Goal: Find specific page/section: Find specific page/section

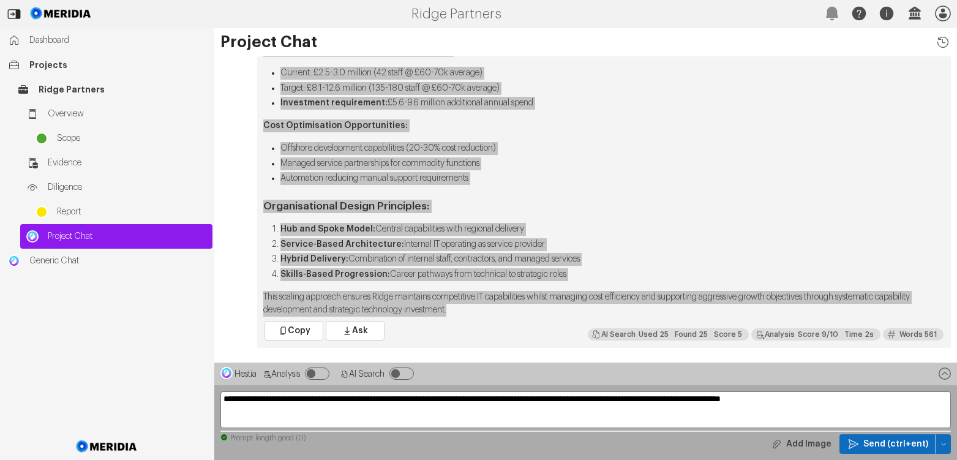
scroll to position [-1684, 0]
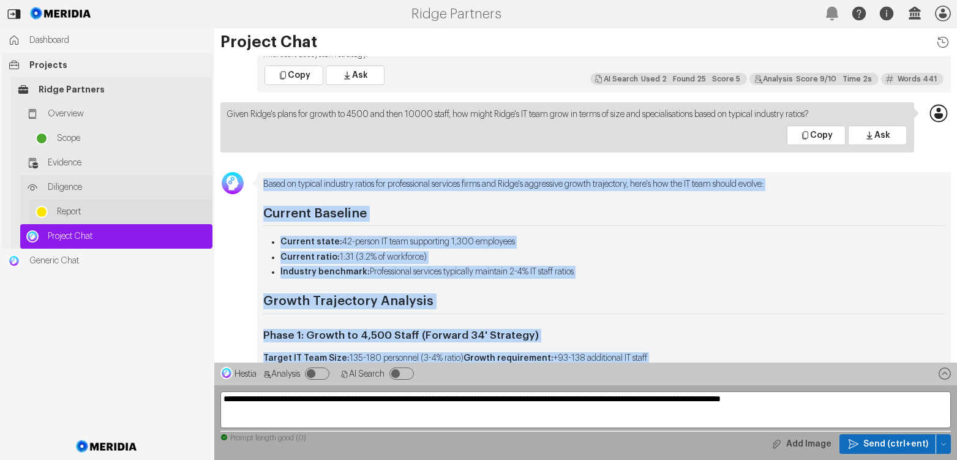
click at [66, 212] on span "Report" at bounding box center [131, 212] width 149 height 12
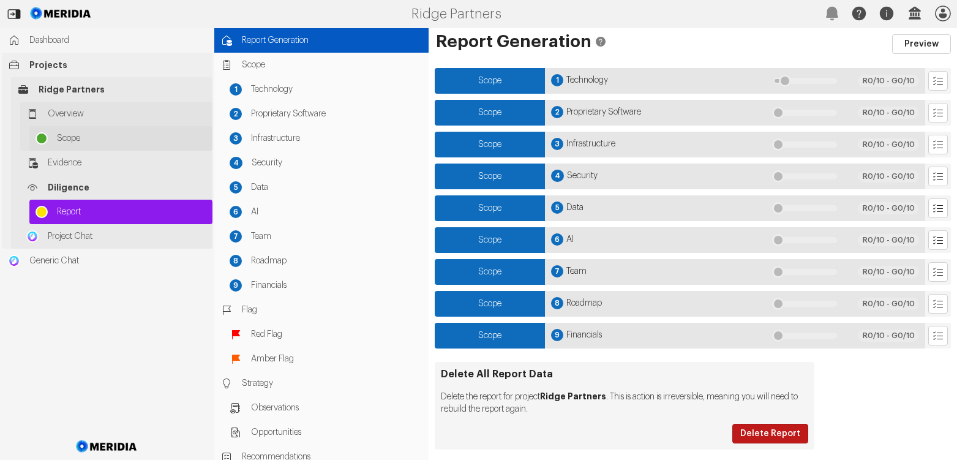
click at [68, 141] on span "Scope" at bounding box center [131, 138] width 149 height 12
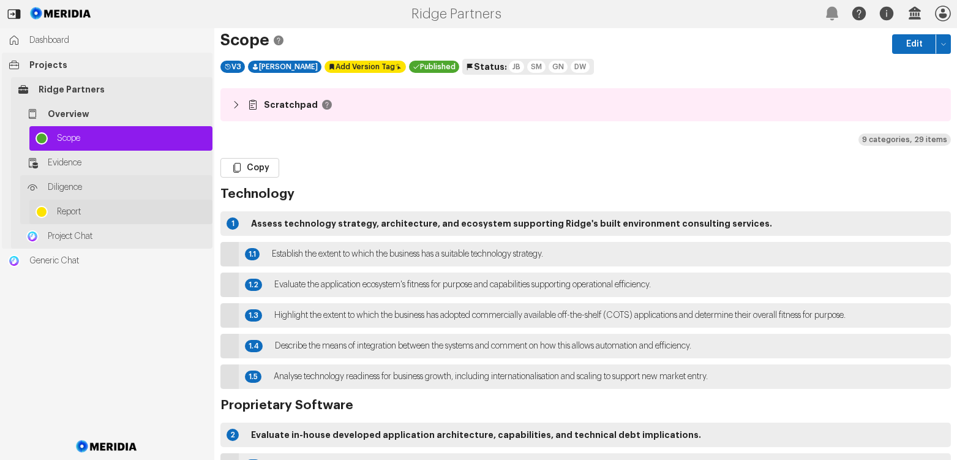
click at [64, 208] on span "Report" at bounding box center [131, 212] width 149 height 12
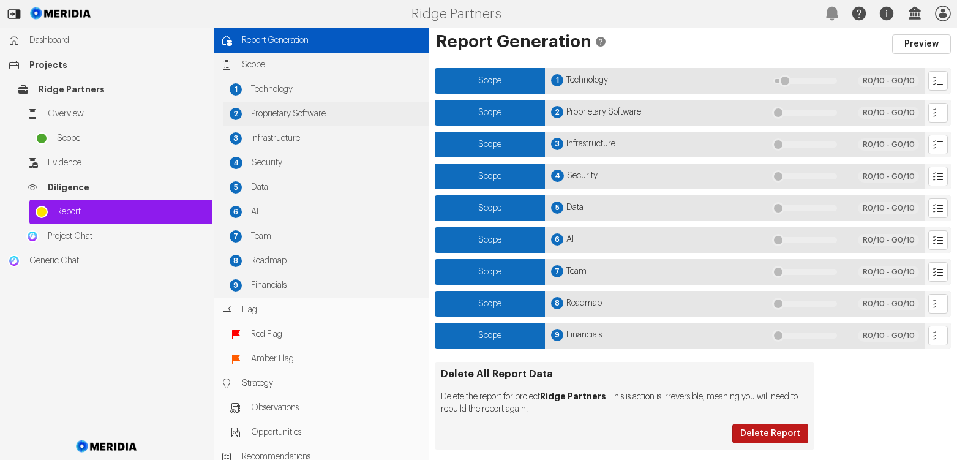
click at [283, 116] on span "Proprietary Software" at bounding box center [336, 114] width 171 height 12
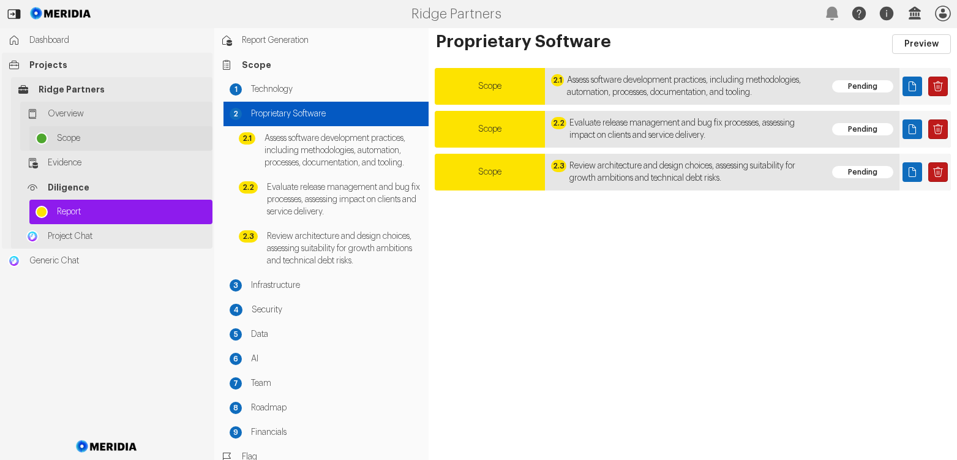
click at [66, 139] on span "Scope" at bounding box center [131, 138] width 149 height 12
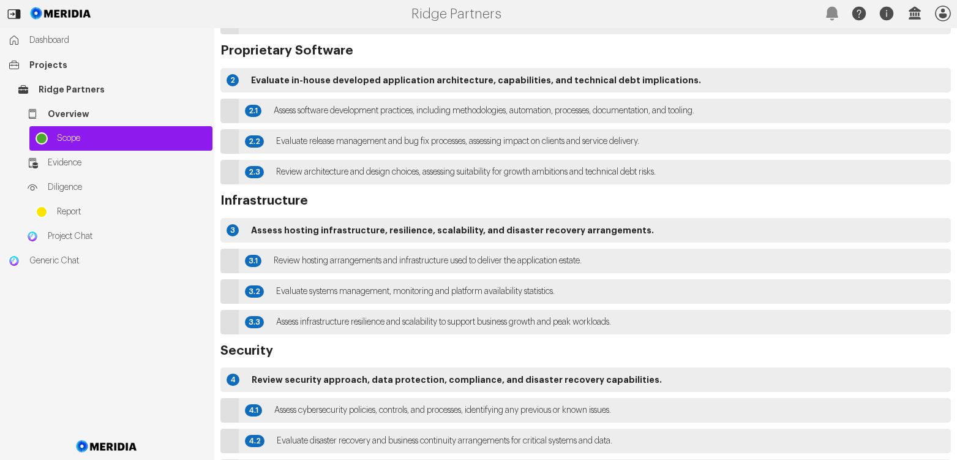
scroll to position [290, 0]
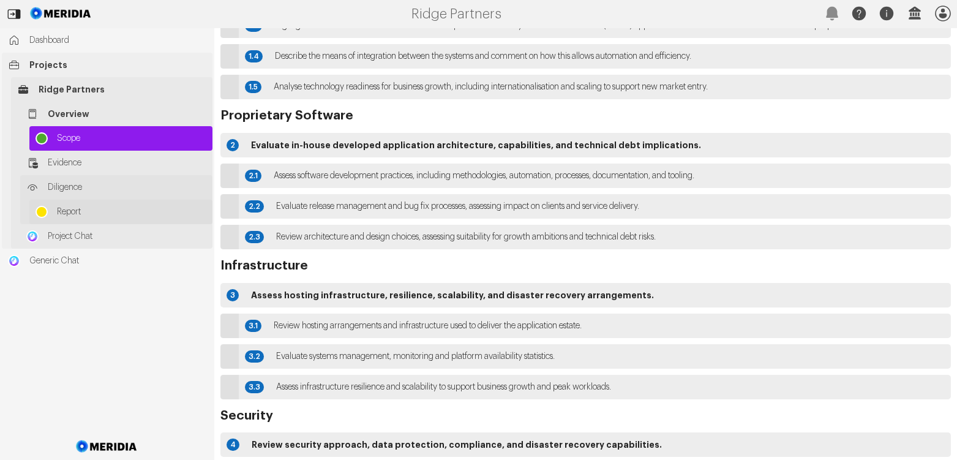
click at [68, 211] on span "Report" at bounding box center [131, 212] width 149 height 12
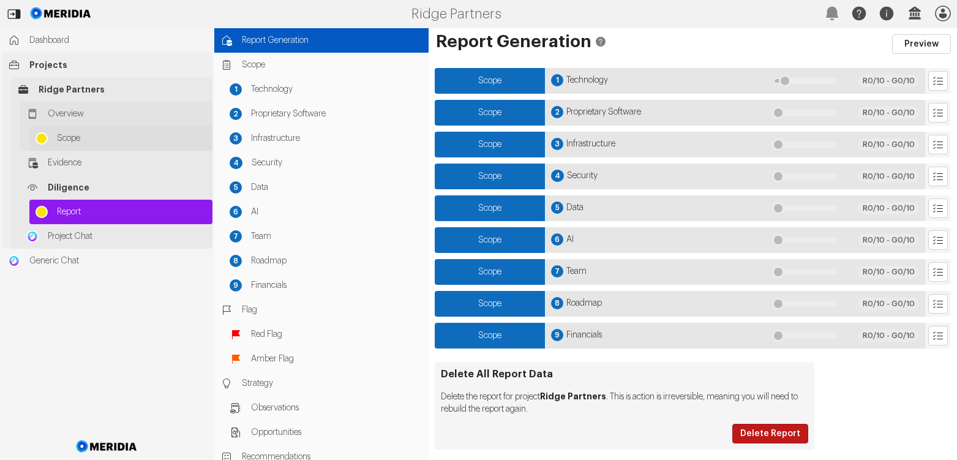
click at [67, 140] on span "Scope" at bounding box center [131, 138] width 149 height 12
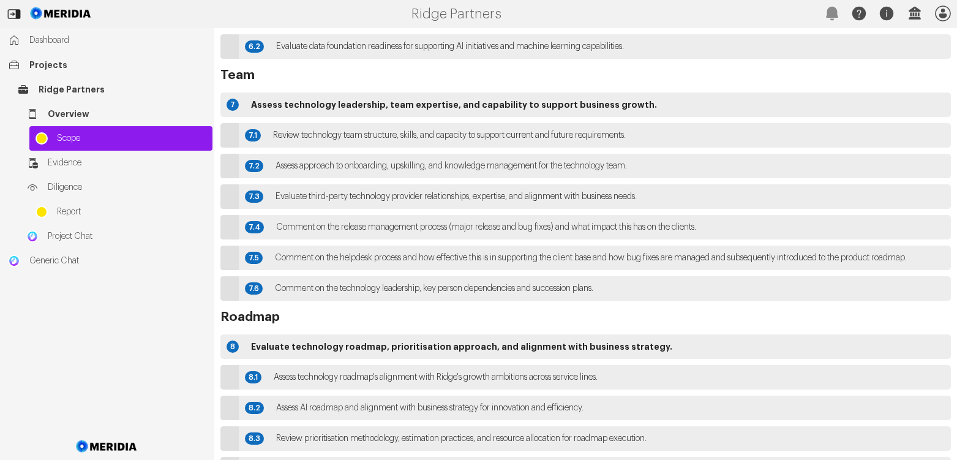
scroll to position [1496, 0]
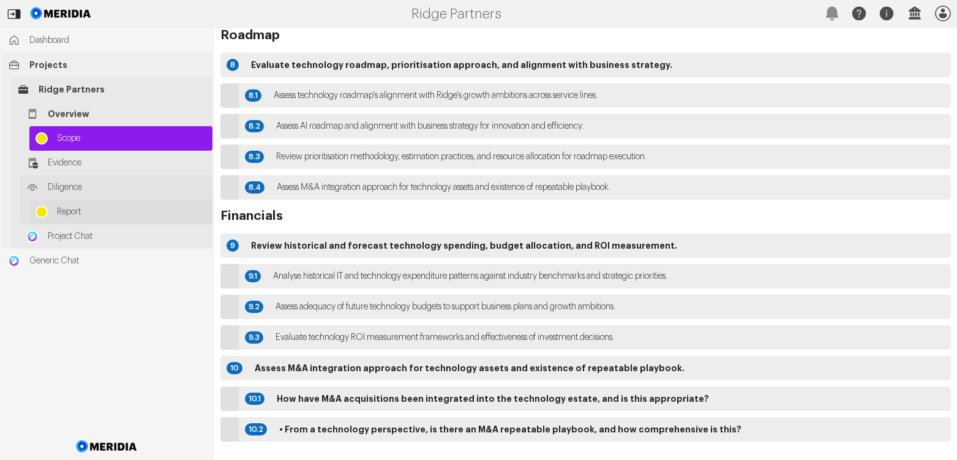
click at [64, 209] on span "Report" at bounding box center [131, 212] width 149 height 12
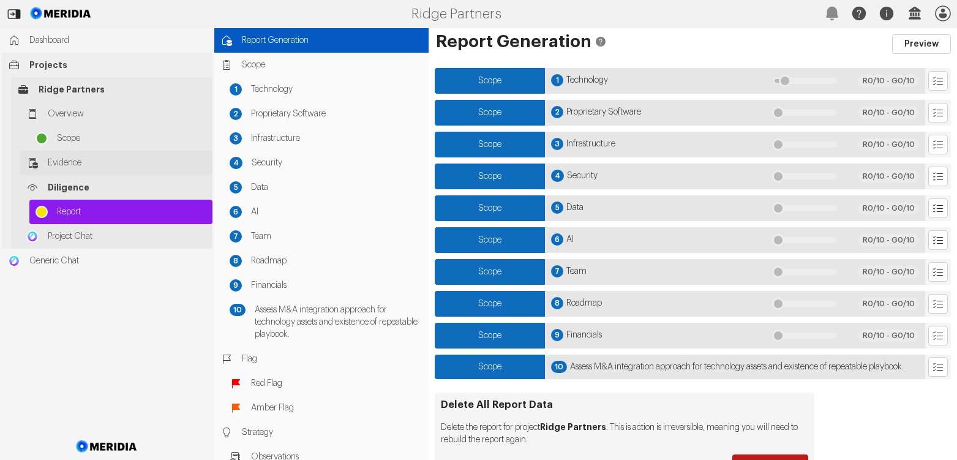
click at [62, 163] on span "Evidence" at bounding box center [127, 163] width 159 height 12
click at [47, 66] on span "Projects" at bounding box center [117, 65] width 177 height 12
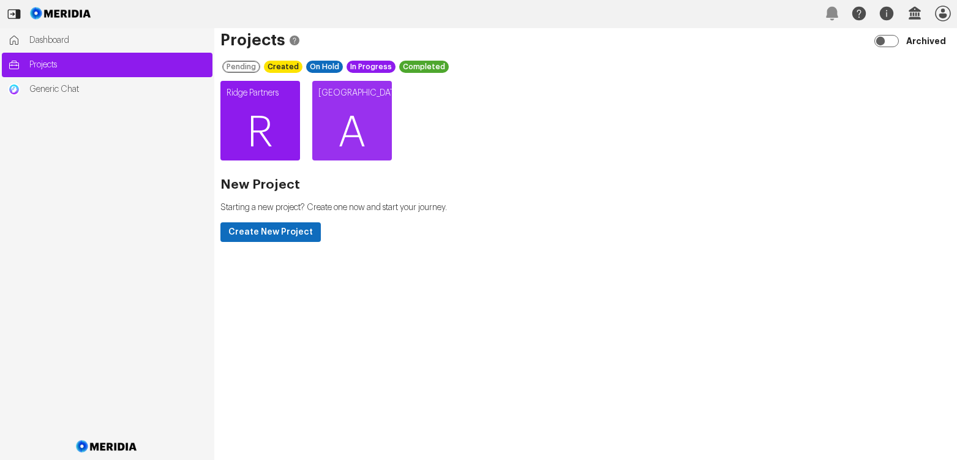
click at [245, 115] on span "R" at bounding box center [260, 132] width 80 height 73
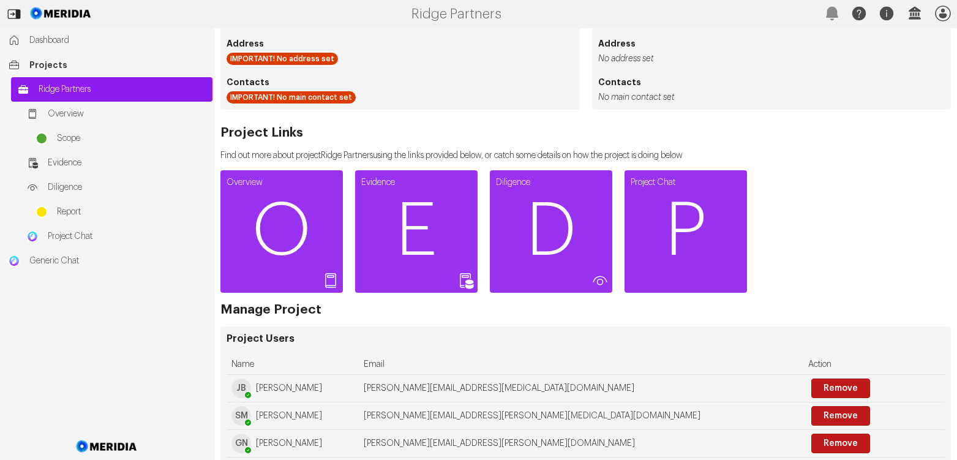
scroll to position [199, 0]
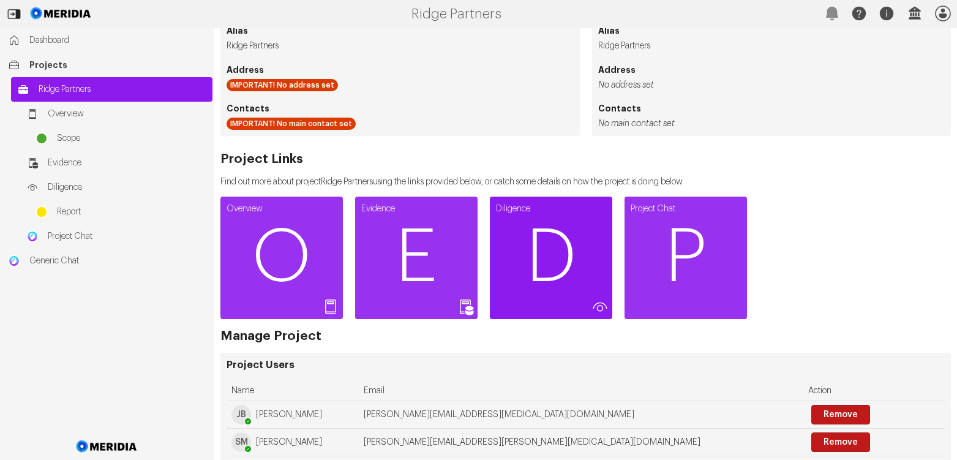
click at [541, 247] on span "D" at bounding box center [551, 257] width 122 height 73
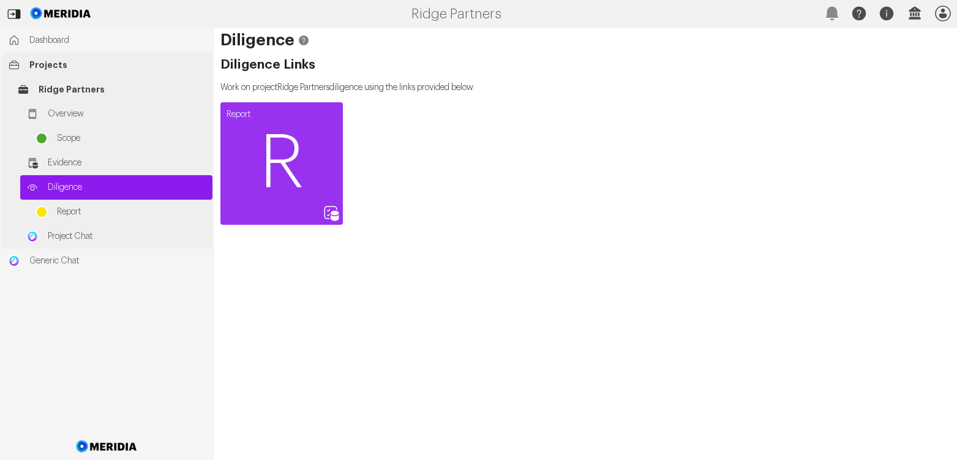
click at [45, 64] on span "Projects" at bounding box center [117, 65] width 177 height 12
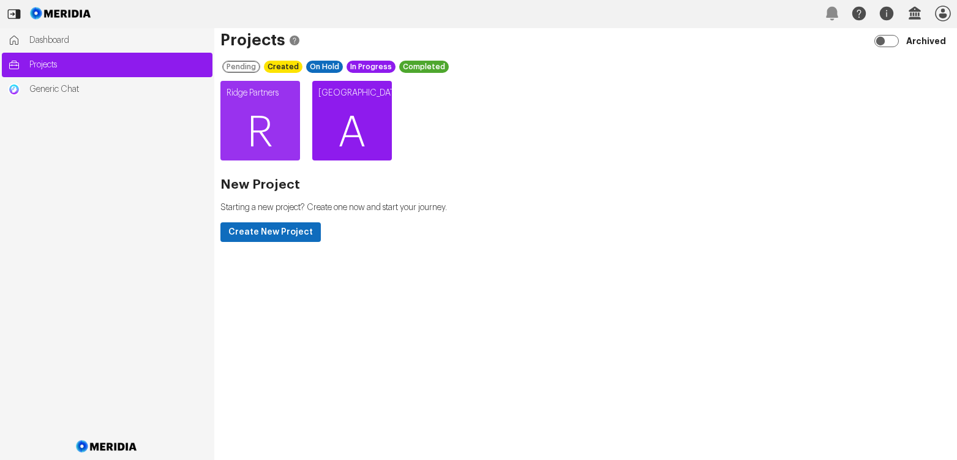
click at [354, 138] on span "A" at bounding box center [352, 132] width 80 height 73
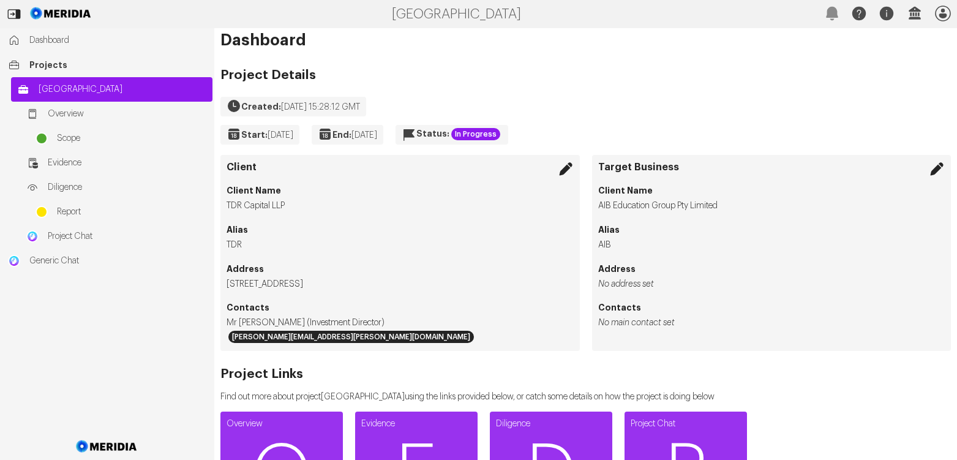
scroll to position [184, 0]
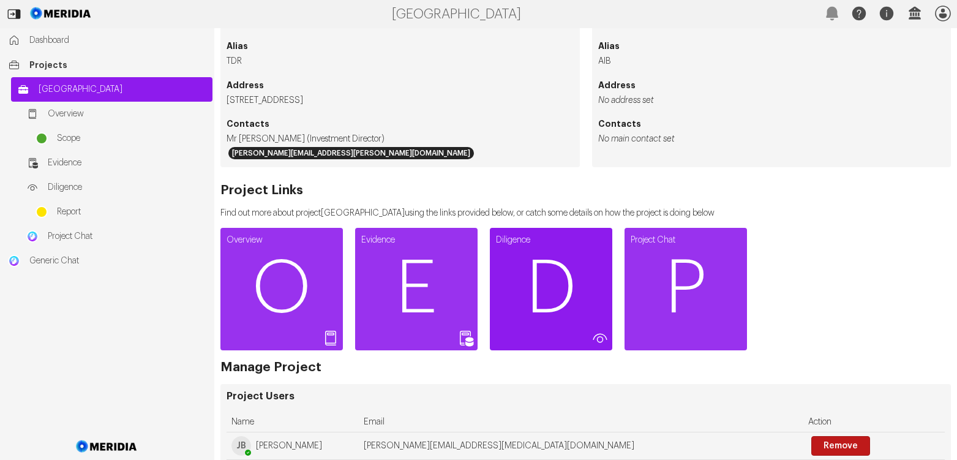
click at [553, 269] on span "D" at bounding box center [551, 288] width 122 height 73
